Goal: Find specific page/section: Find specific page/section

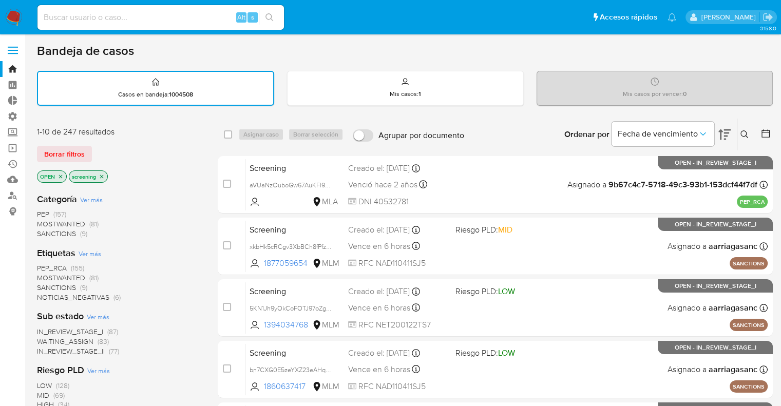
click at [98, 149] on div "Borrar filtros" at bounding box center [119, 154] width 164 height 16
click at [45, 284] on span "SANCTIONS" at bounding box center [56, 287] width 39 height 10
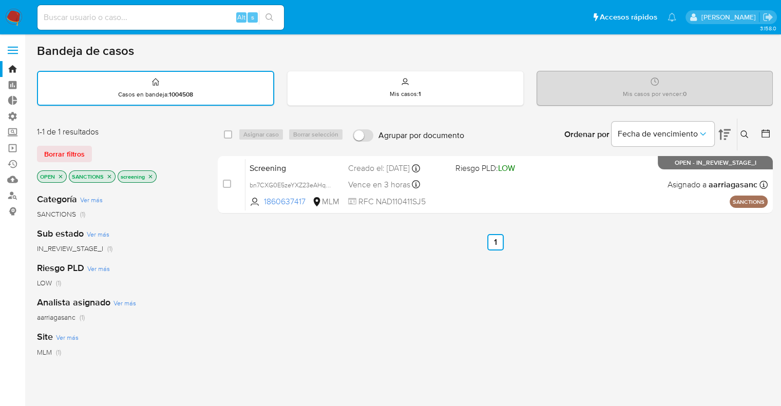
click at [111, 174] on icon "close-filter" at bounding box center [109, 176] width 6 height 6
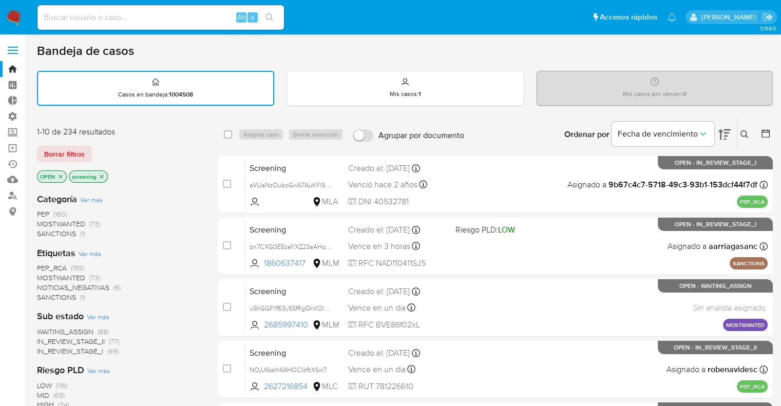
click at [49, 276] on span "MOSTWANTED" at bounding box center [61, 278] width 48 height 10
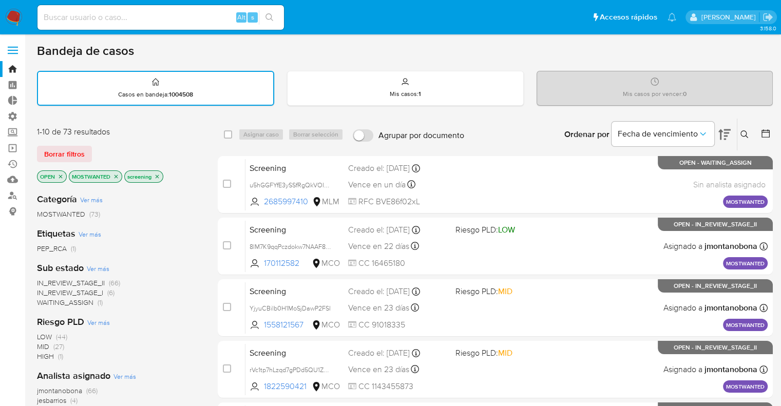
click at [115, 176] on icon "close-filter" at bounding box center [116, 177] width 4 height 4
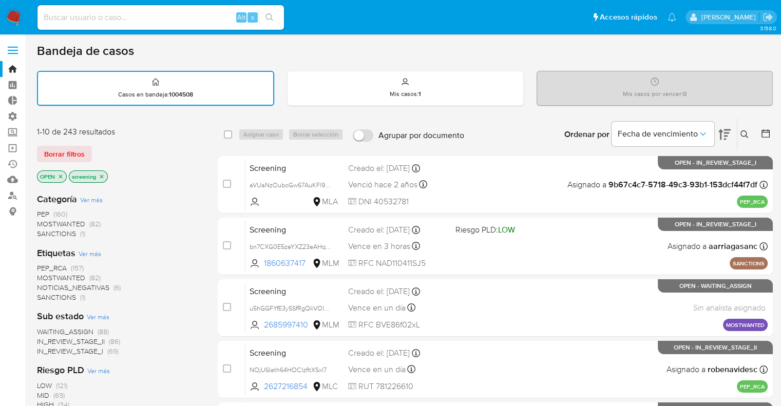
click at [43, 263] on span "PEP_RCA" at bounding box center [52, 268] width 30 height 10
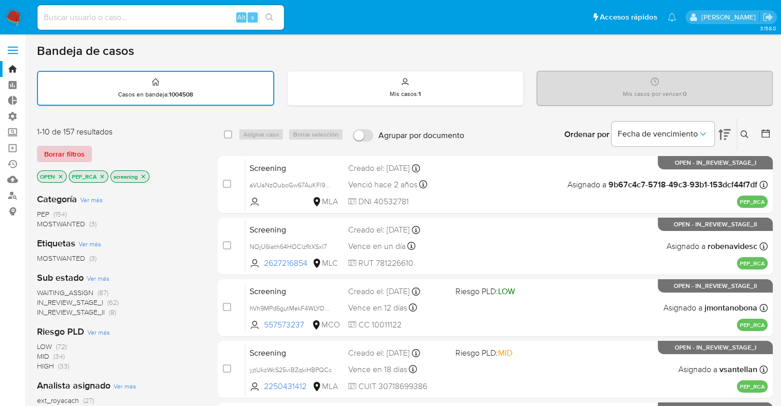
click at [83, 152] on span "Borrar filtros" at bounding box center [64, 154] width 41 height 14
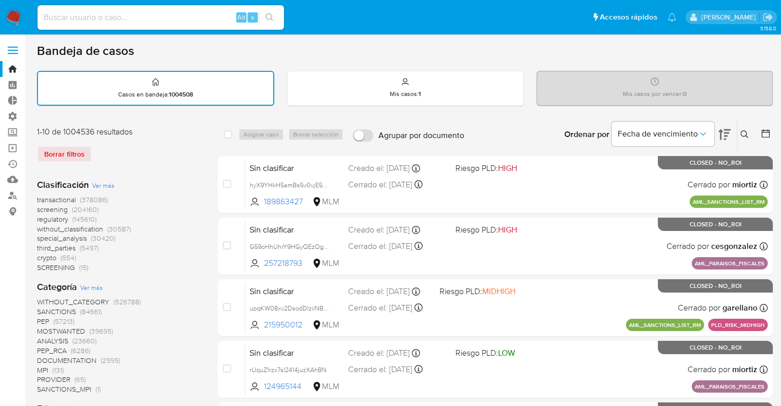
click at [41, 217] on span "regulatory" at bounding box center [52, 219] width 31 height 10
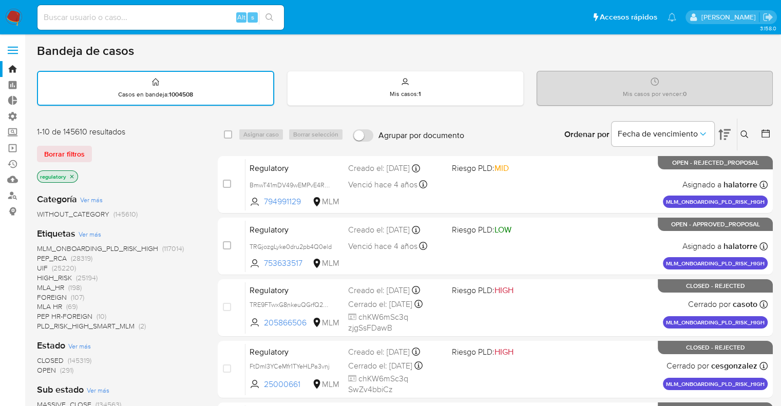
click at [44, 367] on span "OPEN" at bounding box center [46, 370] width 19 height 10
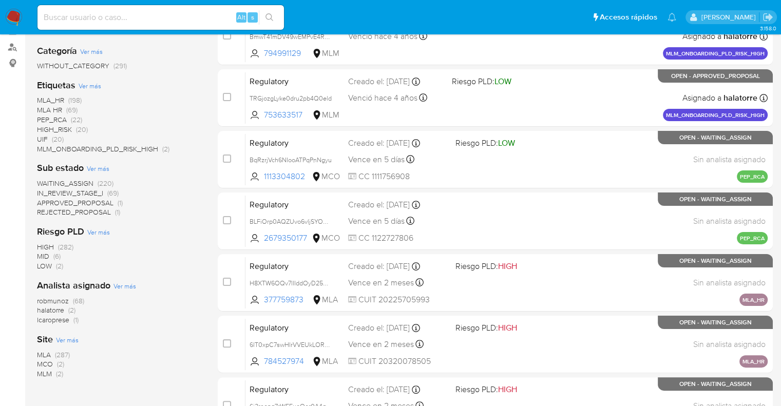
scroll to position [150, 0]
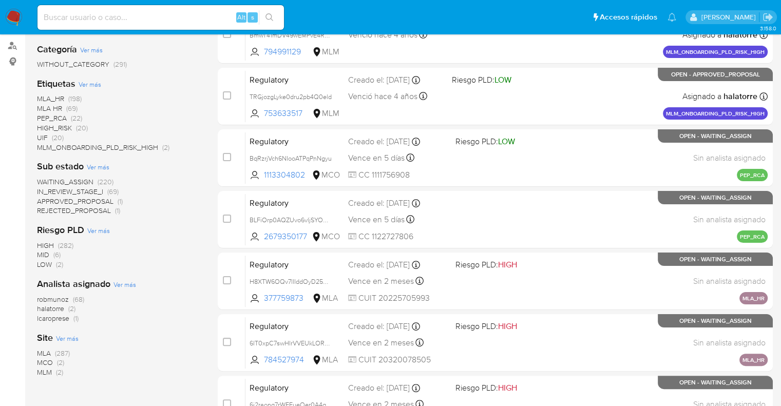
click at [45, 359] on span "MCO" at bounding box center [45, 362] width 16 height 10
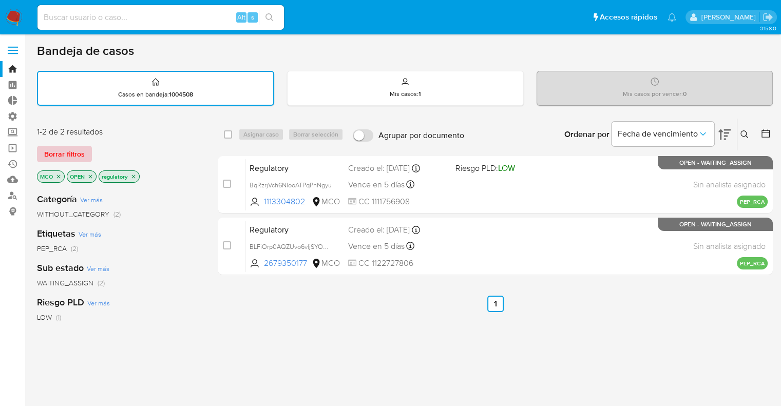
click at [88, 148] on button "Borrar filtros" at bounding box center [64, 154] width 55 height 16
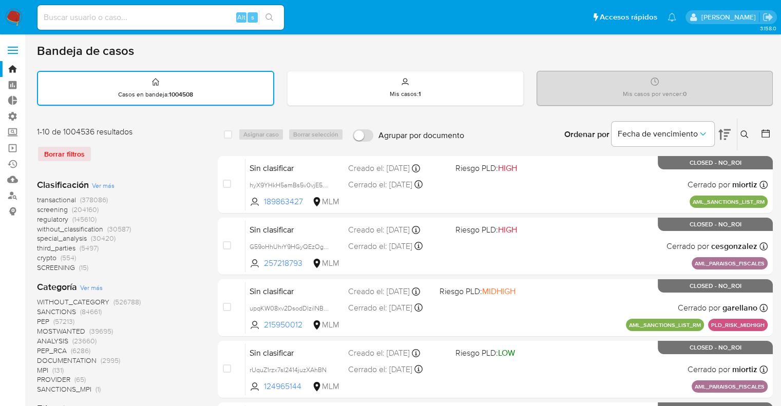
click at [41, 210] on span "screening" at bounding box center [52, 209] width 31 height 10
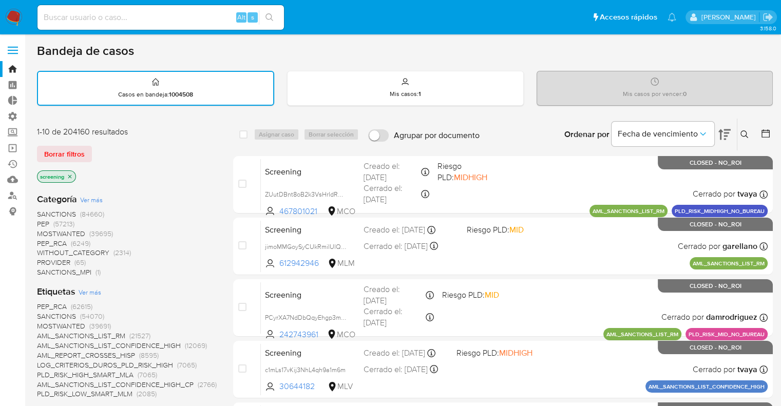
scroll to position [355, 0]
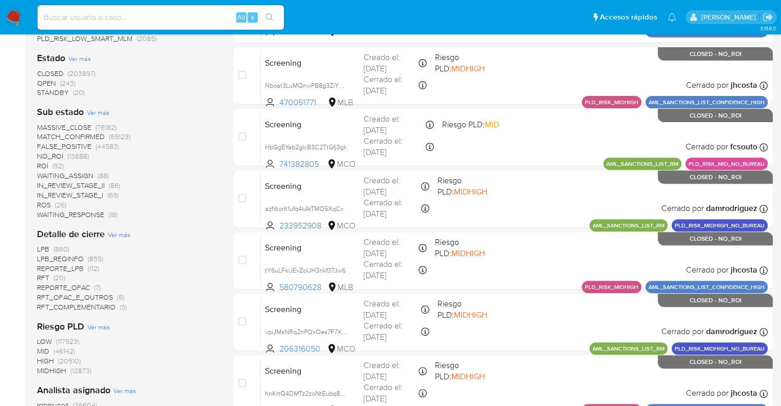
click at [43, 81] on span "OPEN" at bounding box center [46, 83] width 19 height 10
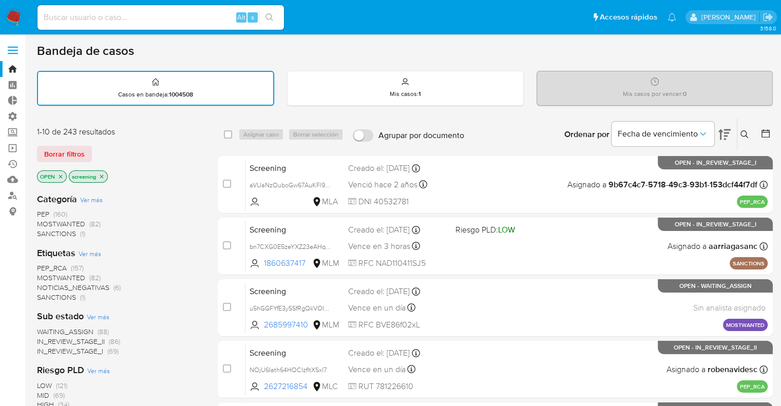
click at [96, 150] on div "Borrar filtros" at bounding box center [119, 154] width 164 height 16
